Goal: Task Accomplishment & Management: Use online tool/utility

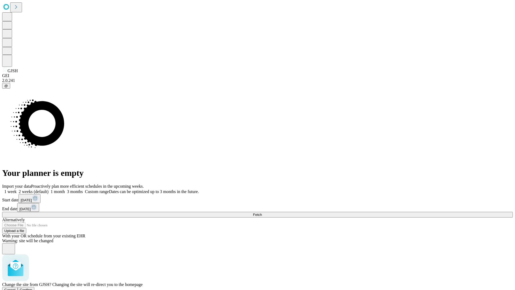
click at [32, 288] on span "Confirm" at bounding box center [26, 290] width 13 height 4
click at [17, 189] on label "1 week" at bounding box center [9, 191] width 14 height 5
click at [262, 212] on span "Fetch" at bounding box center [257, 214] width 9 height 4
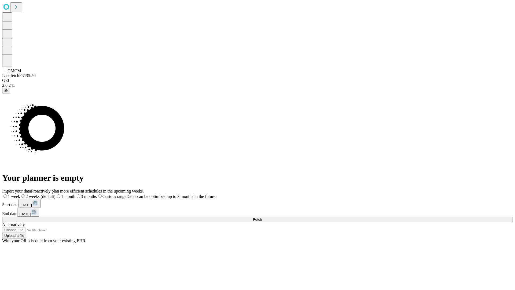
click at [262, 217] on span "Fetch" at bounding box center [257, 219] width 9 height 4
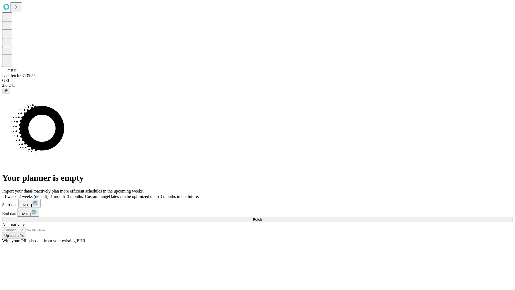
click at [17, 194] on label "1 week" at bounding box center [9, 196] width 14 height 5
click at [262, 217] on span "Fetch" at bounding box center [257, 219] width 9 height 4
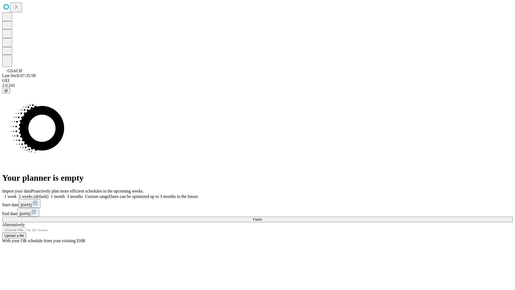
click at [17, 194] on label "1 week" at bounding box center [9, 196] width 14 height 5
click at [262, 217] on span "Fetch" at bounding box center [257, 219] width 9 height 4
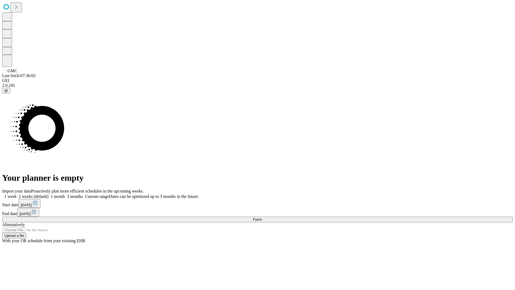
click at [17, 194] on label "1 week" at bounding box center [9, 196] width 14 height 5
click at [262, 217] on span "Fetch" at bounding box center [257, 219] width 9 height 4
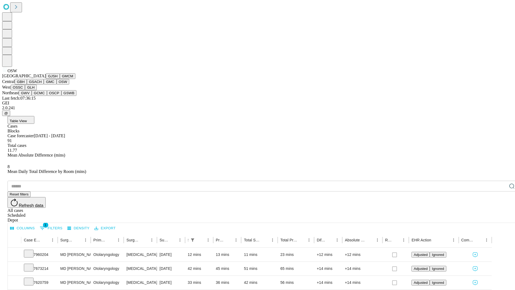
click at [25, 90] on button "OSSC" at bounding box center [18, 87] width 14 height 6
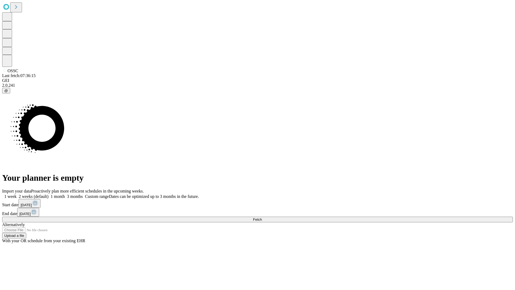
click at [17, 194] on label "1 week" at bounding box center [9, 196] width 14 height 5
click at [262, 217] on span "Fetch" at bounding box center [257, 219] width 9 height 4
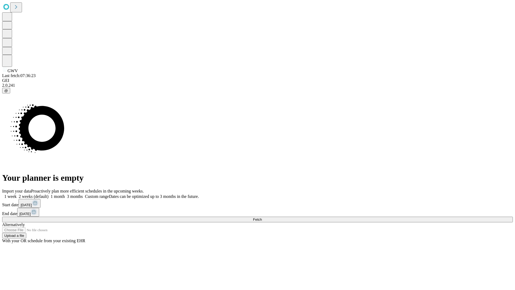
click at [262, 217] on span "Fetch" at bounding box center [257, 219] width 9 height 4
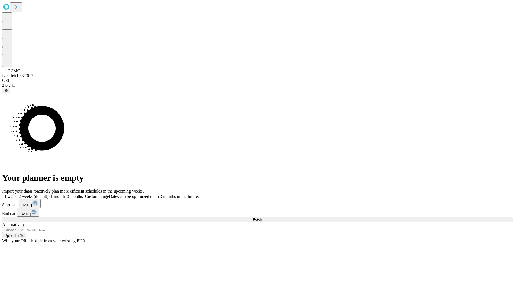
click at [17, 194] on label "1 week" at bounding box center [9, 196] width 14 height 5
click at [262, 217] on span "Fetch" at bounding box center [257, 219] width 9 height 4
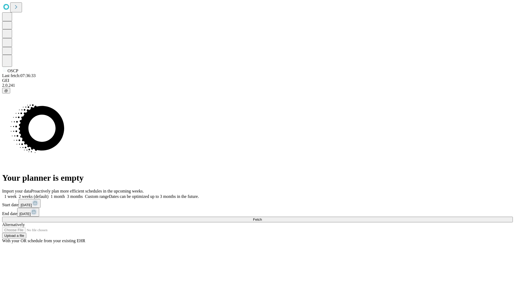
click at [17, 194] on label "1 week" at bounding box center [9, 196] width 14 height 5
click at [262, 217] on span "Fetch" at bounding box center [257, 219] width 9 height 4
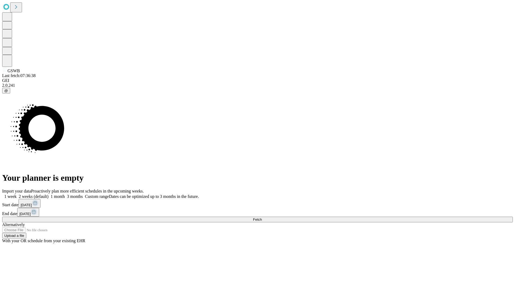
click at [17, 194] on label "1 week" at bounding box center [9, 196] width 14 height 5
click at [262, 217] on span "Fetch" at bounding box center [257, 219] width 9 height 4
